Goal: Task Accomplishment & Management: Use online tool/utility

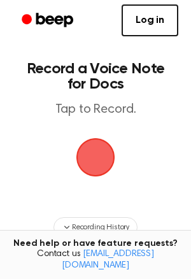
click at [101, 159] on span "button" at bounding box center [96, 157] width 36 height 36
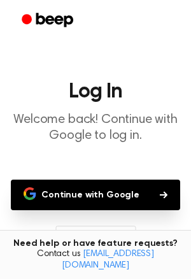
click at [97, 185] on button "Continue with Google" at bounding box center [95, 194] width 169 height 31
